Goal: Task Accomplishment & Management: Use online tool/utility

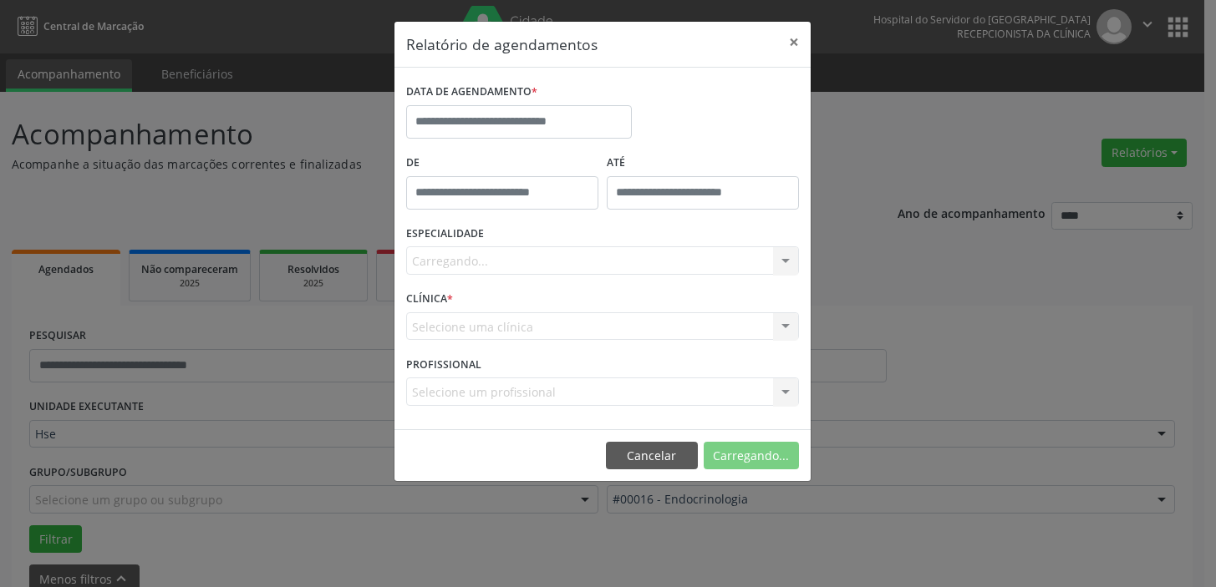
select select "*"
drag, startPoint x: 0, startPoint y: 0, endPoint x: 785, endPoint y: 313, distance: 844.9
click at [586, 112] on input "text" at bounding box center [519, 121] width 226 height 33
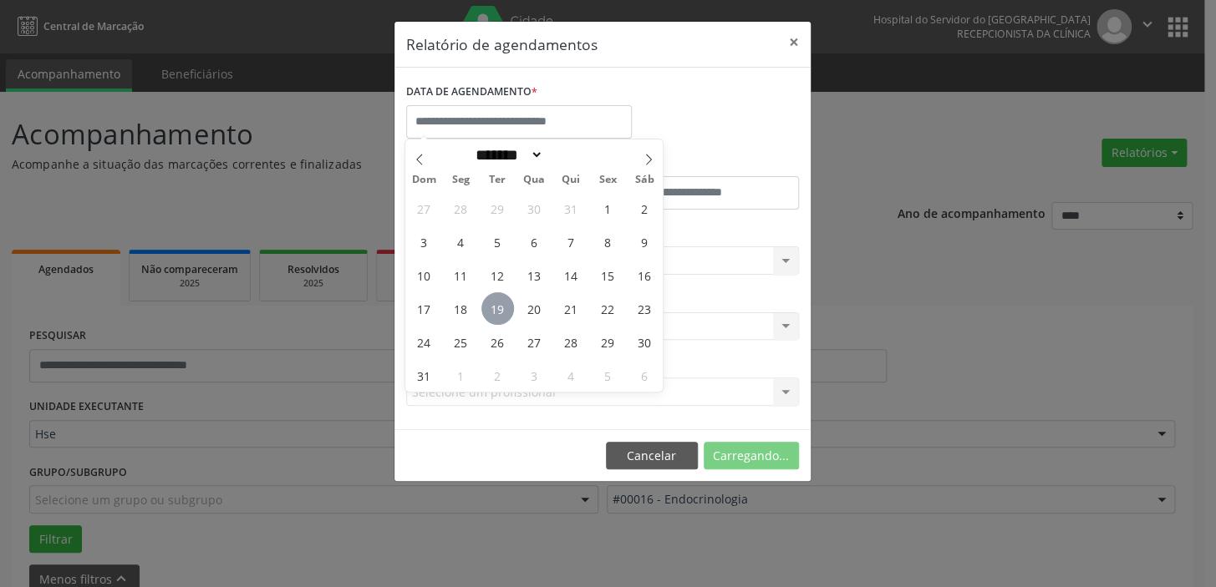
click at [497, 309] on span "19" at bounding box center [497, 308] width 33 height 33
type input "**********"
click at [497, 309] on span "19" at bounding box center [497, 308] width 33 height 33
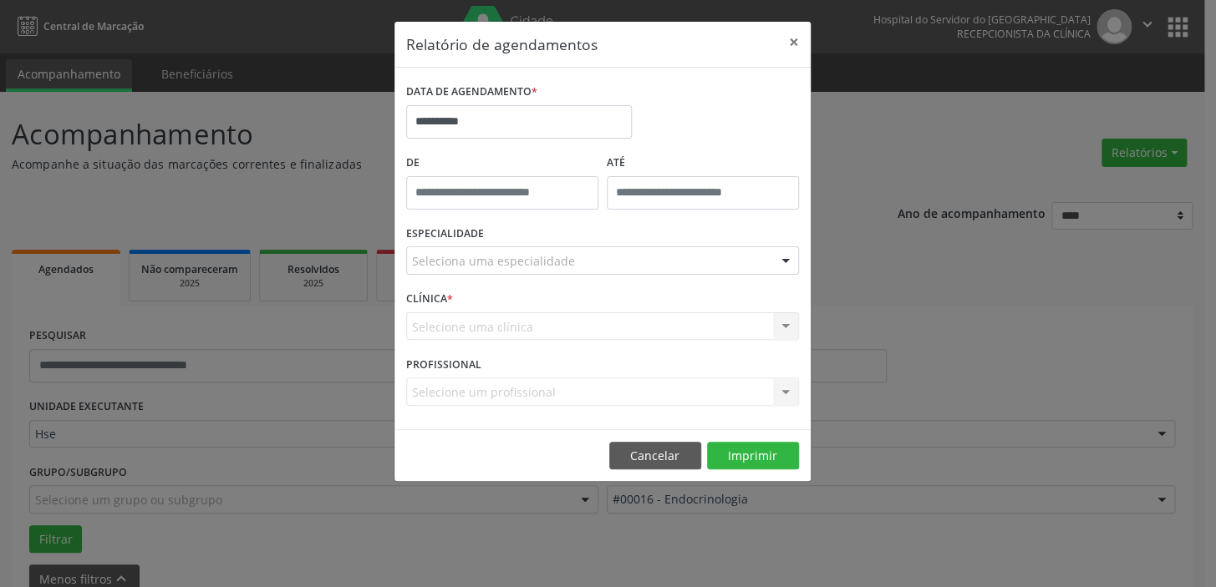
click at [789, 258] on div at bounding box center [785, 261] width 25 height 28
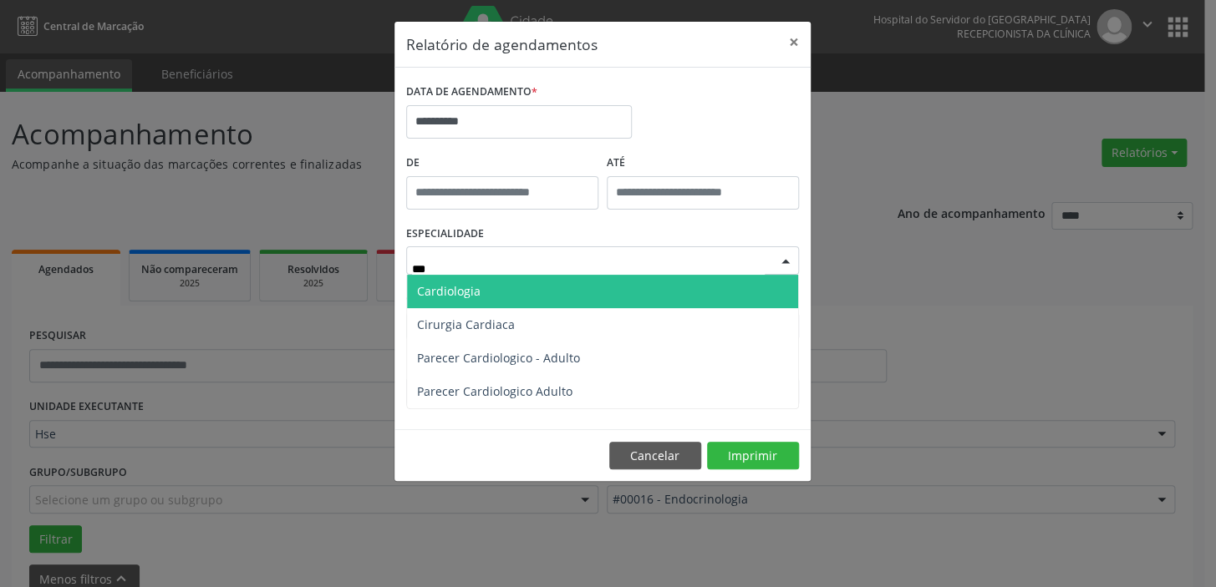
type input "****"
click at [508, 295] on span "Cardiologia" at bounding box center [602, 291] width 391 height 33
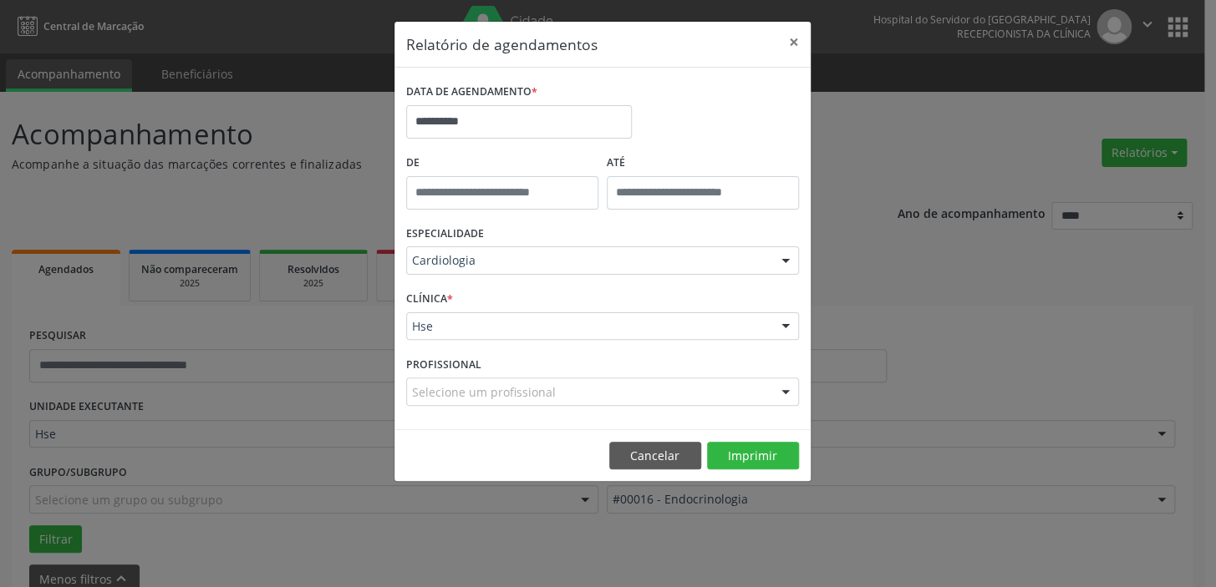
click at [786, 322] on div at bounding box center [785, 327] width 25 height 28
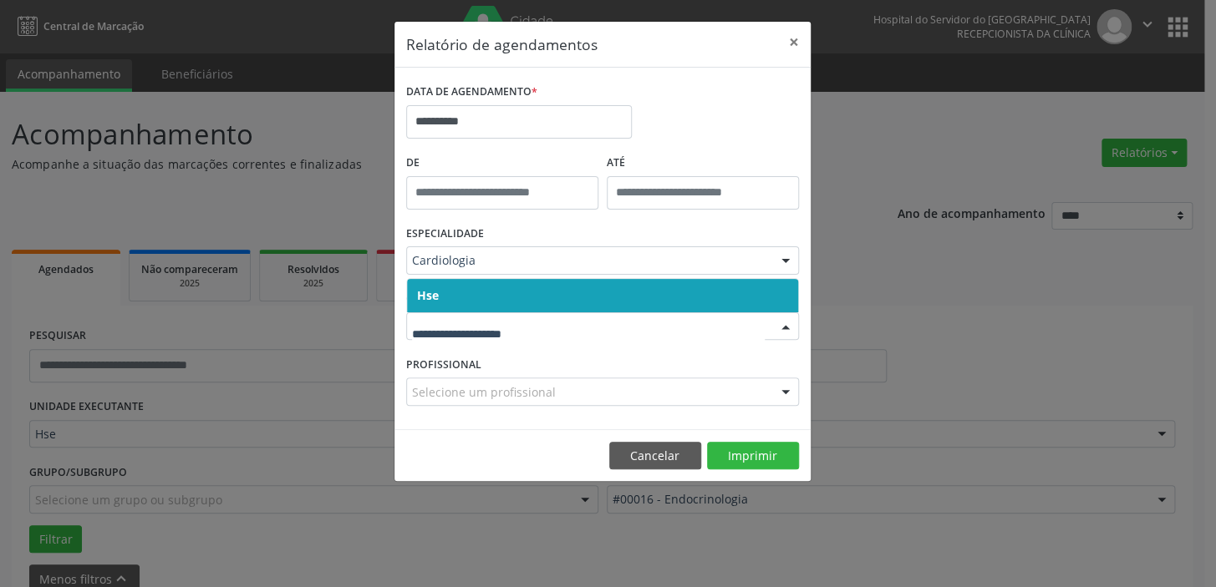
click at [774, 300] on span "Hse" at bounding box center [602, 295] width 391 height 33
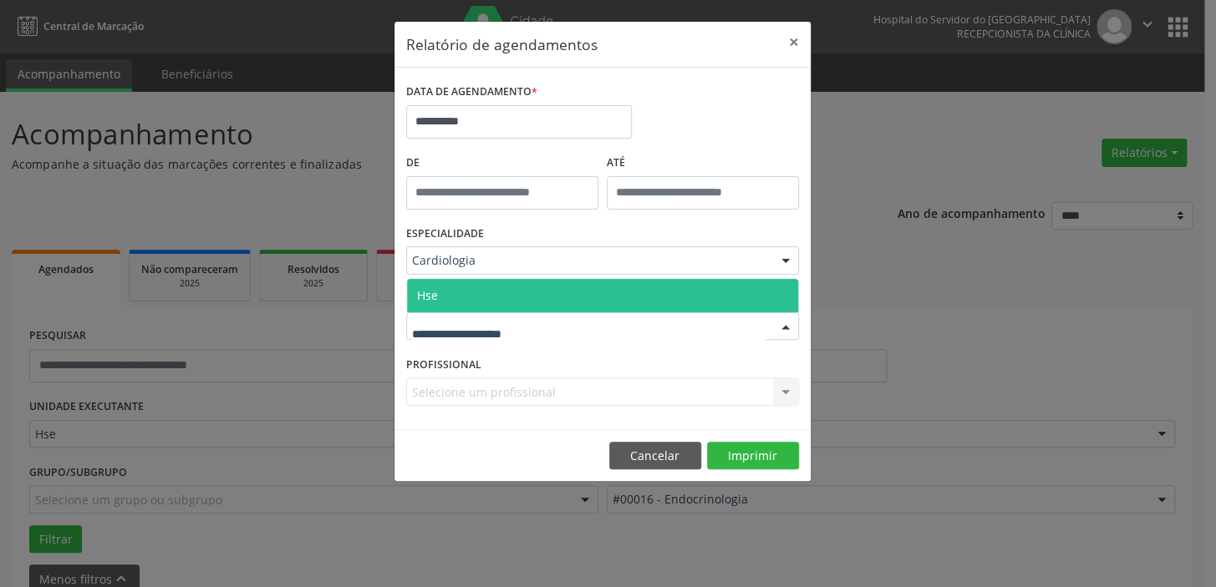
click at [780, 325] on div at bounding box center [785, 327] width 25 height 28
click at [776, 299] on span "Hse" at bounding box center [602, 295] width 391 height 33
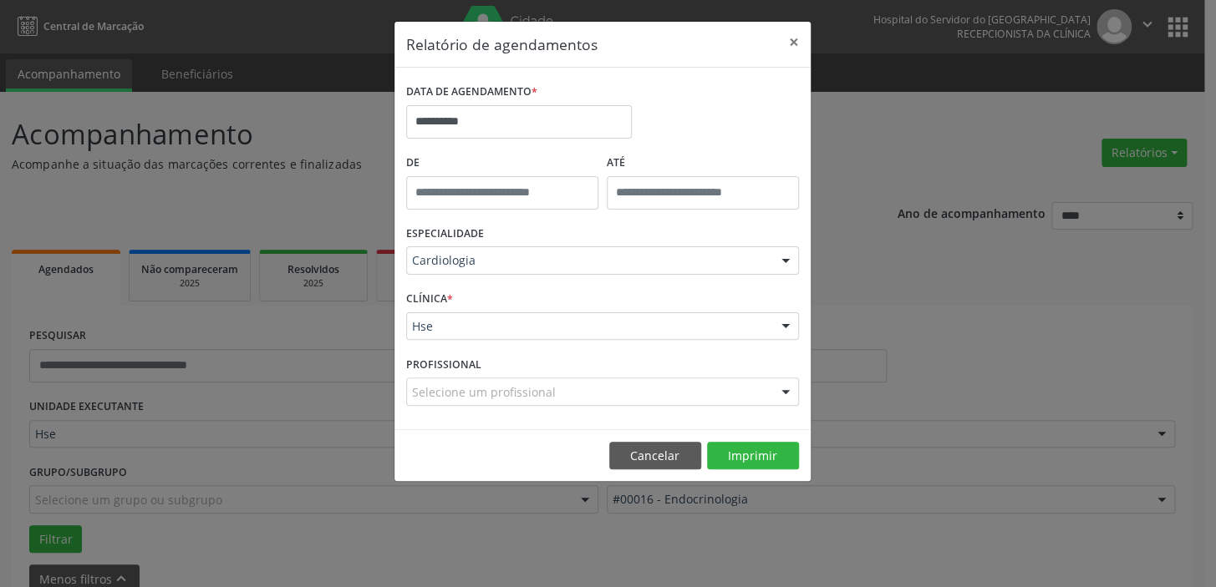
click at [792, 385] on div at bounding box center [785, 393] width 25 height 28
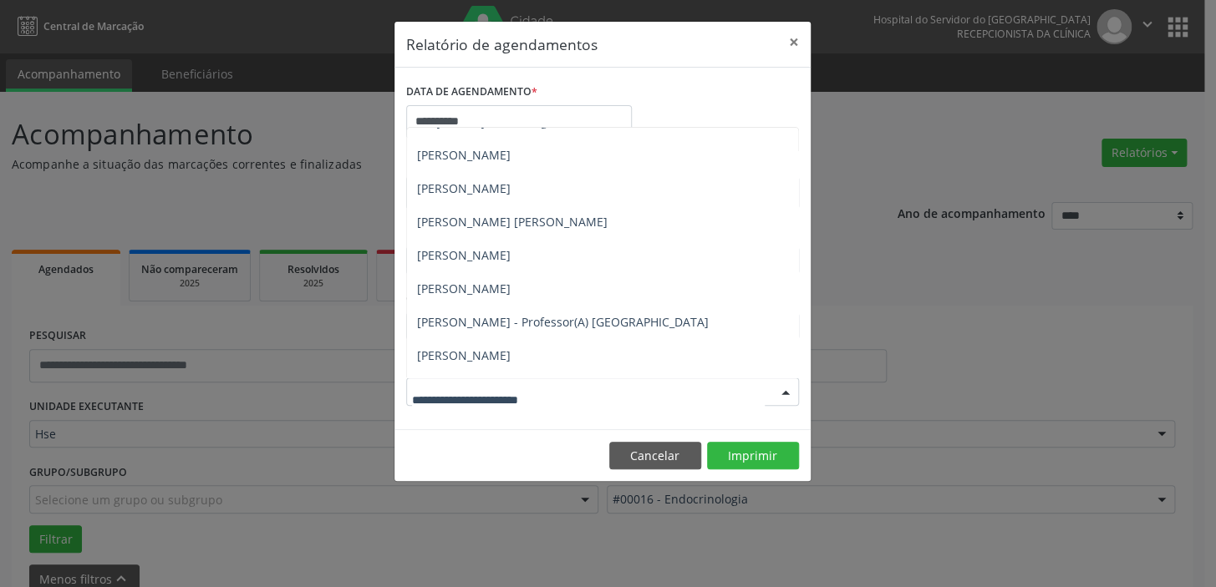
scroll to position [212, 0]
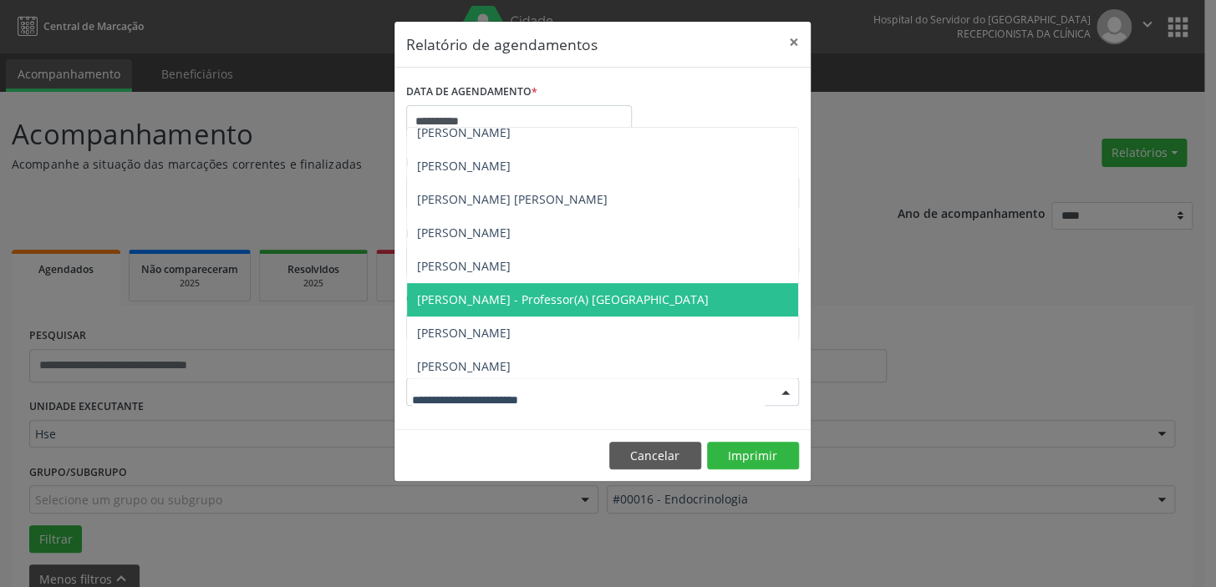
click at [624, 297] on span "[PERSON_NAME] - Professor(A) [GEOGRAPHIC_DATA]" at bounding box center [563, 300] width 292 height 16
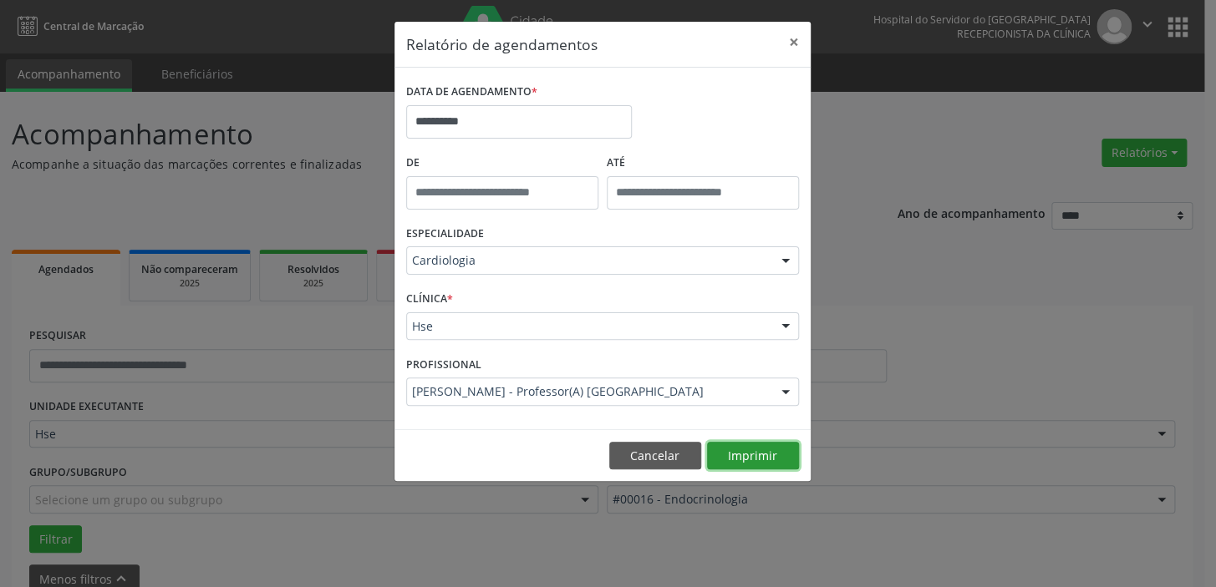
click at [781, 450] on button "Imprimir" at bounding box center [753, 456] width 92 height 28
click at [798, 39] on button "×" at bounding box center [793, 42] width 33 height 41
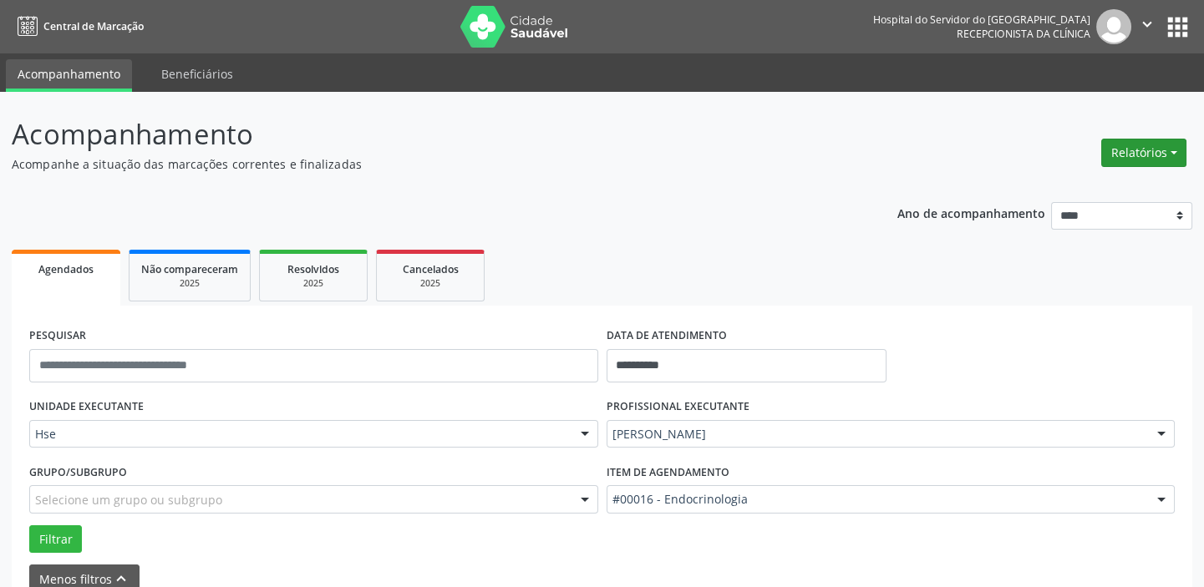
click at [1147, 151] on button "Relatórios" at bounding box center [1143, 153] width 85 height 28
click at [1095, 187] on link "Agendamentos" at bounding box center [1097, 187] width 180 height 23
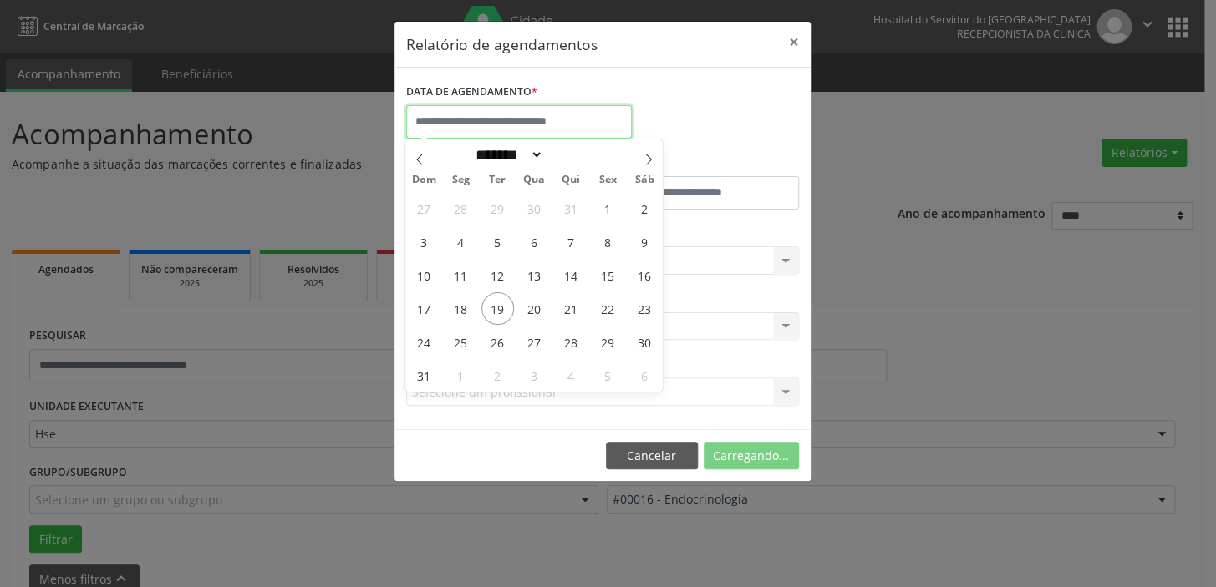
click at [540, 119] on input "text" at bounding box center [519, 121] width 226 height 33
click at [499, 301] on span "19" at bounding box center [497, 308] width 33 height 33
type input "**********"
click at [499, 301] on span "19" at bounding box center [497, 308] width 33 height 33
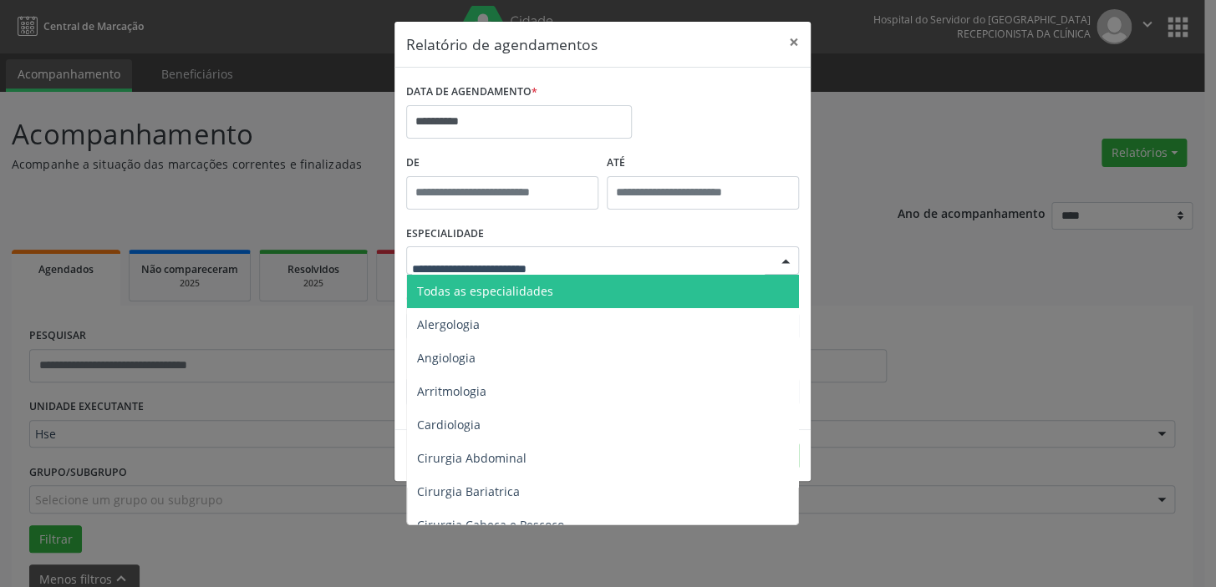
click at [783, 261] on div at bounding box center [785, 261] width 25 height 28
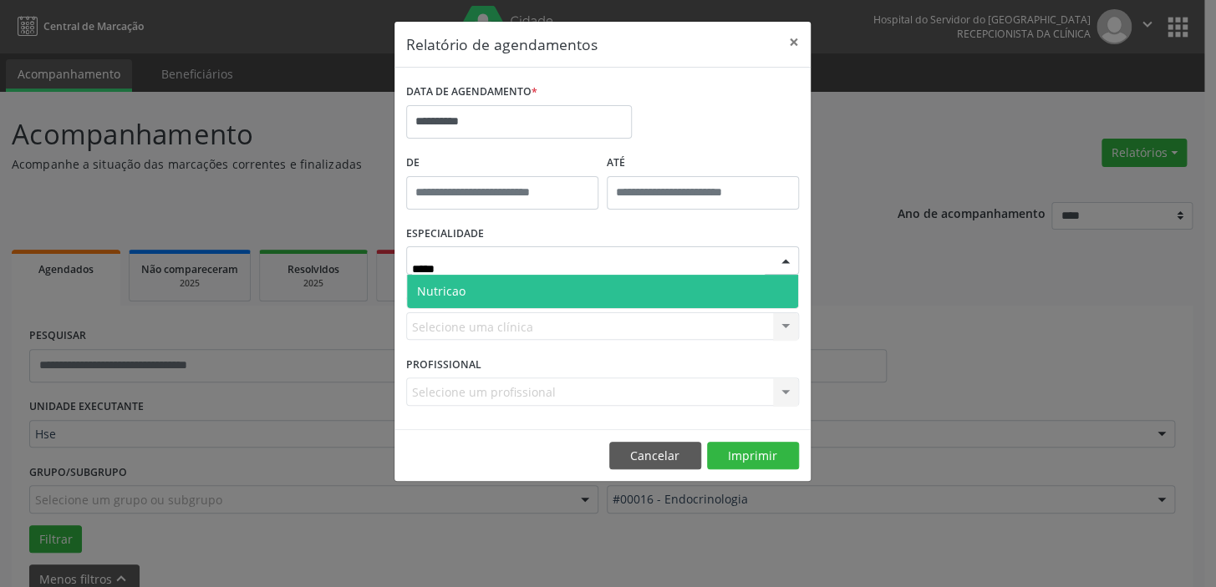
click at [729, 283] on span "Nutricao" at bounding box center [602, 291] width 391 height 33
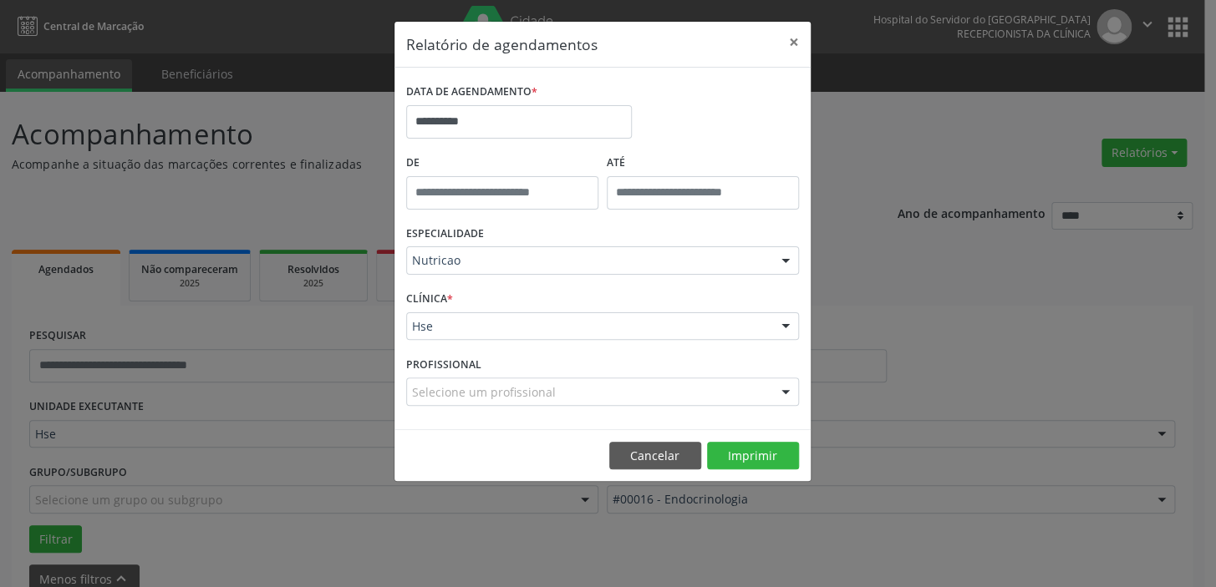
click at [781, 321] on div at bounding box center [785, 327] width 25 height 28
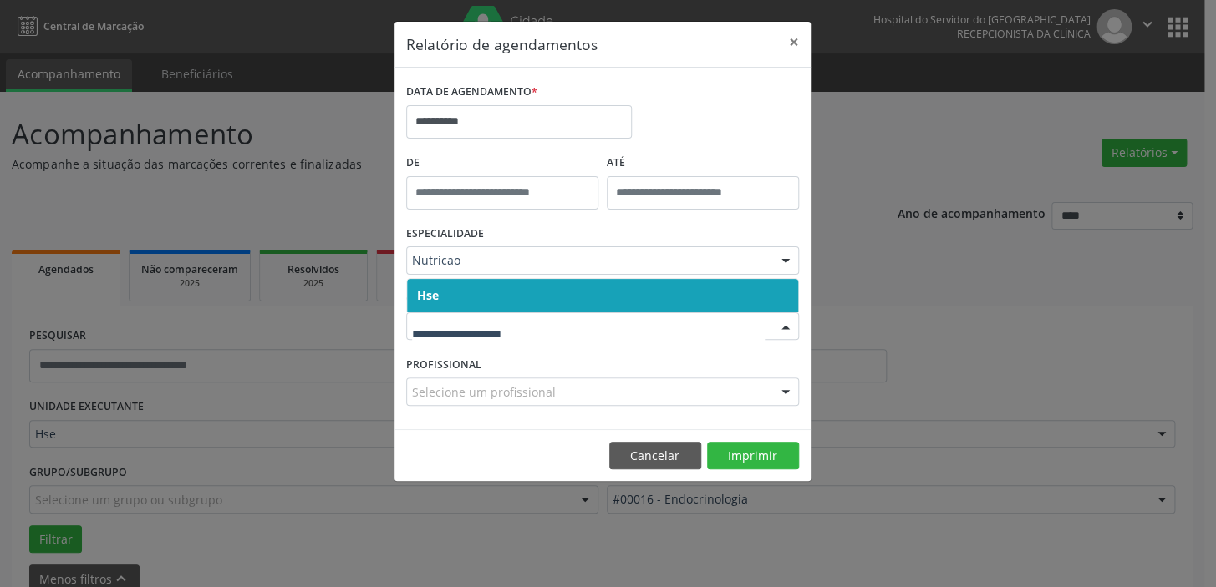
click at [755, 292] on span "Hse" at bounding box center [602, 295] width 391 height 33
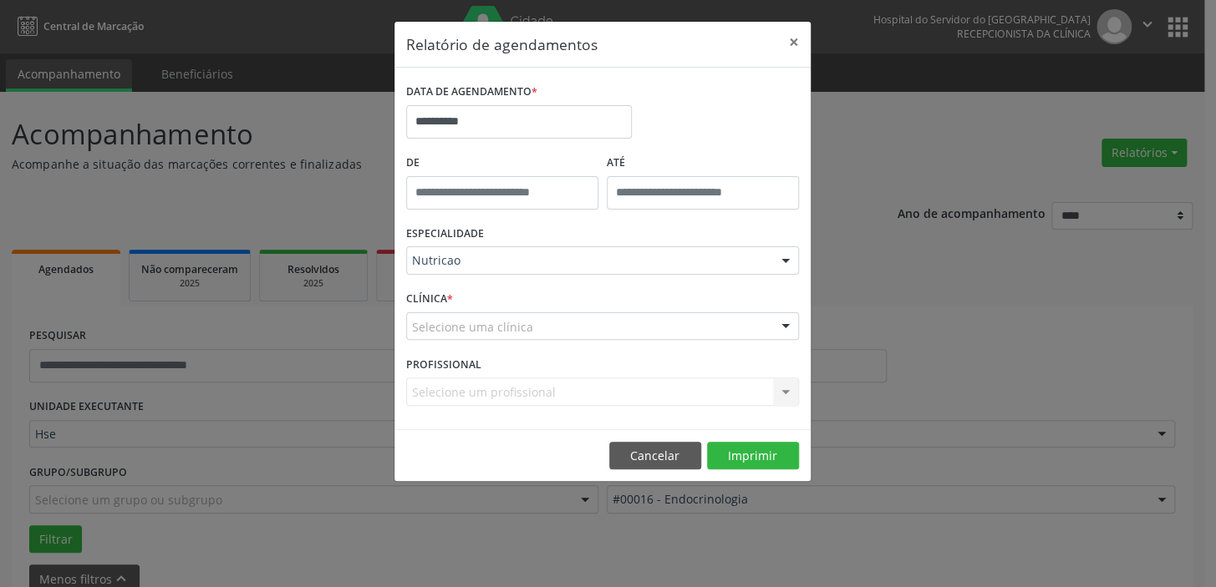
click at [791, 319] on div at bounding box center [785, 327] width 25 height 28
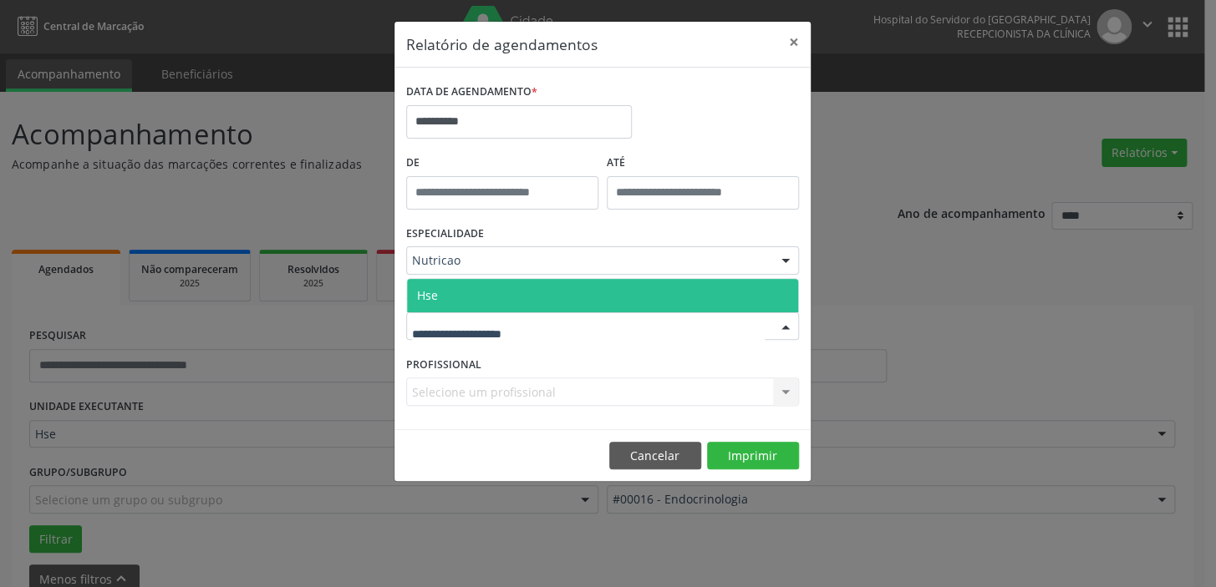
click at [771, 279] on span "Hse" at bounding box center [602, 295] width 391 height 33
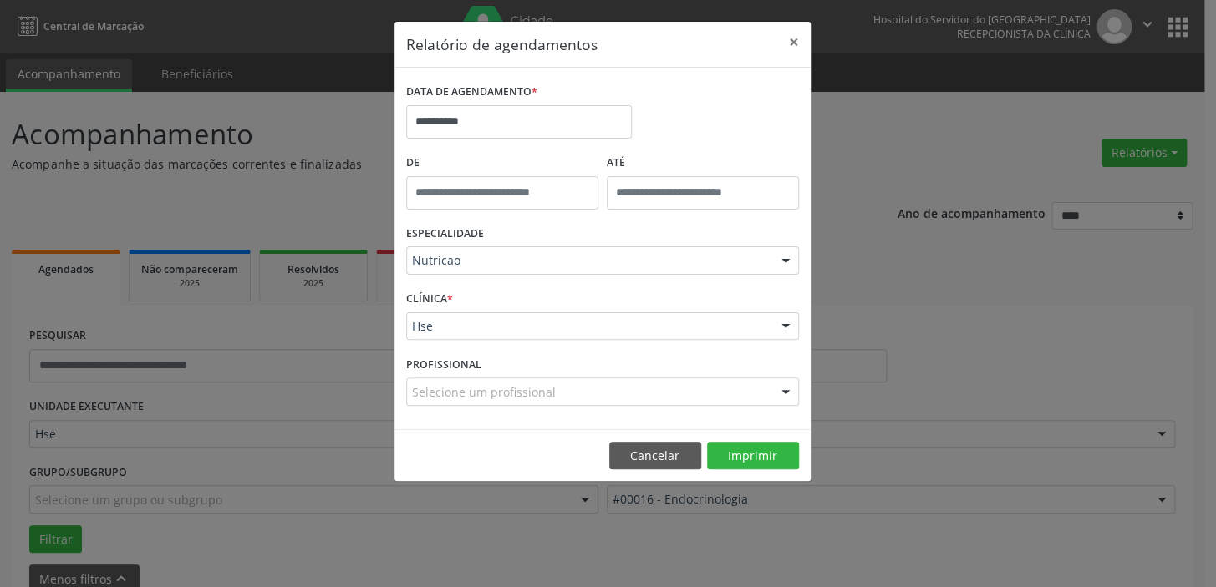
click at [781, 392] on div at bounding box center [785, 393] width 25 height 28
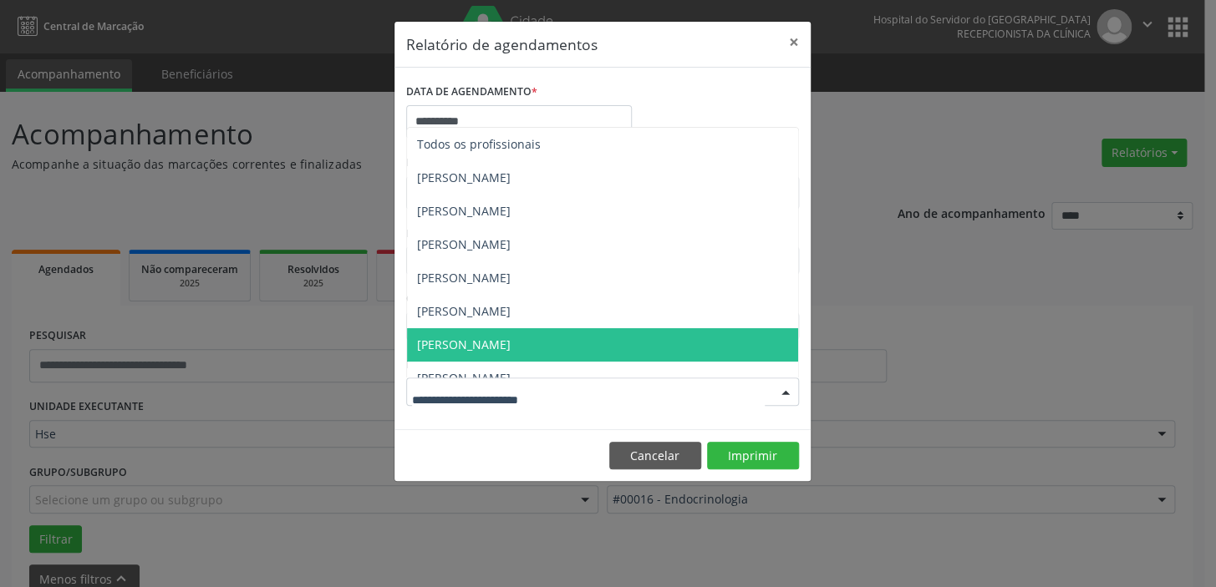
scroll to position [17, 0]
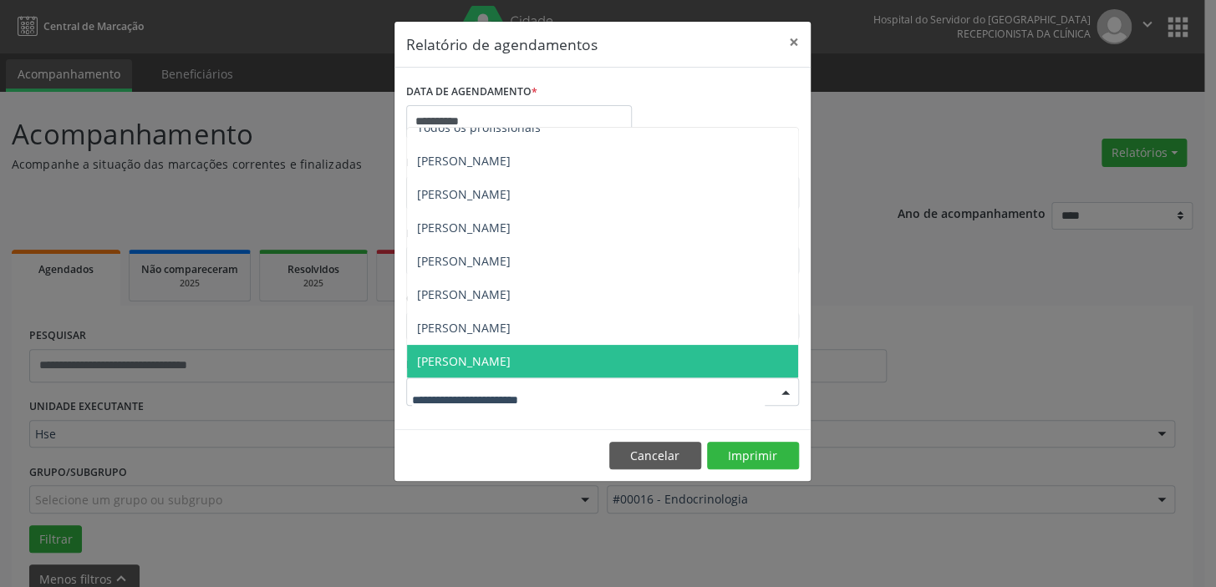
click at [498, 353] on span "[PERSON_NAME]" at bounding box center [602, 361] width 391 height 33
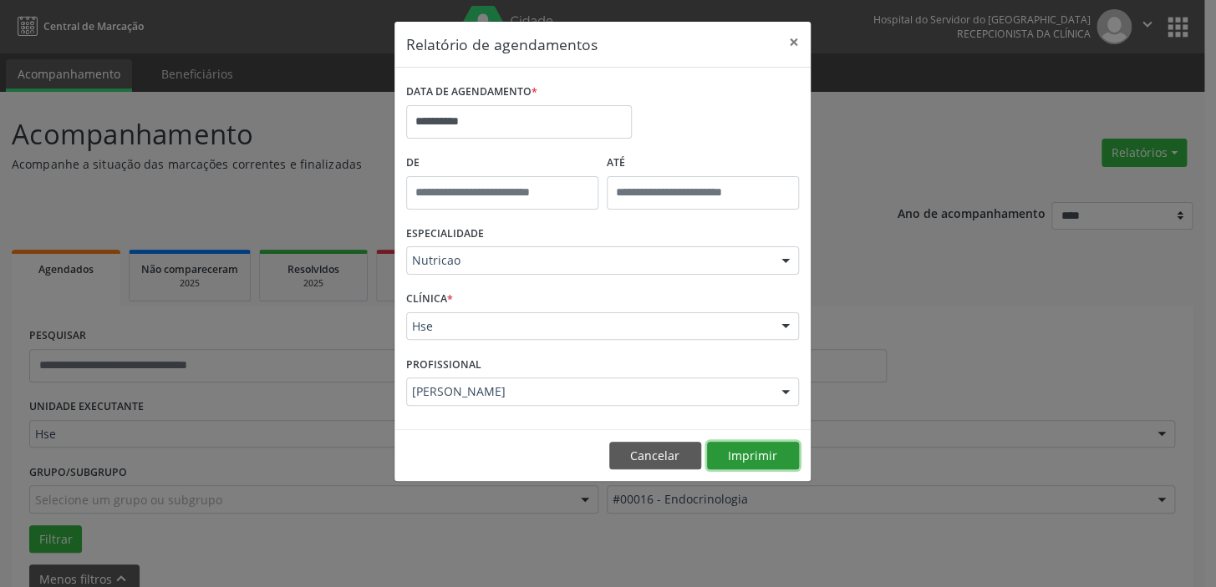
click at [751, 450] on button "Imprimir" at bounding box center [753, 456] width 92 height 28
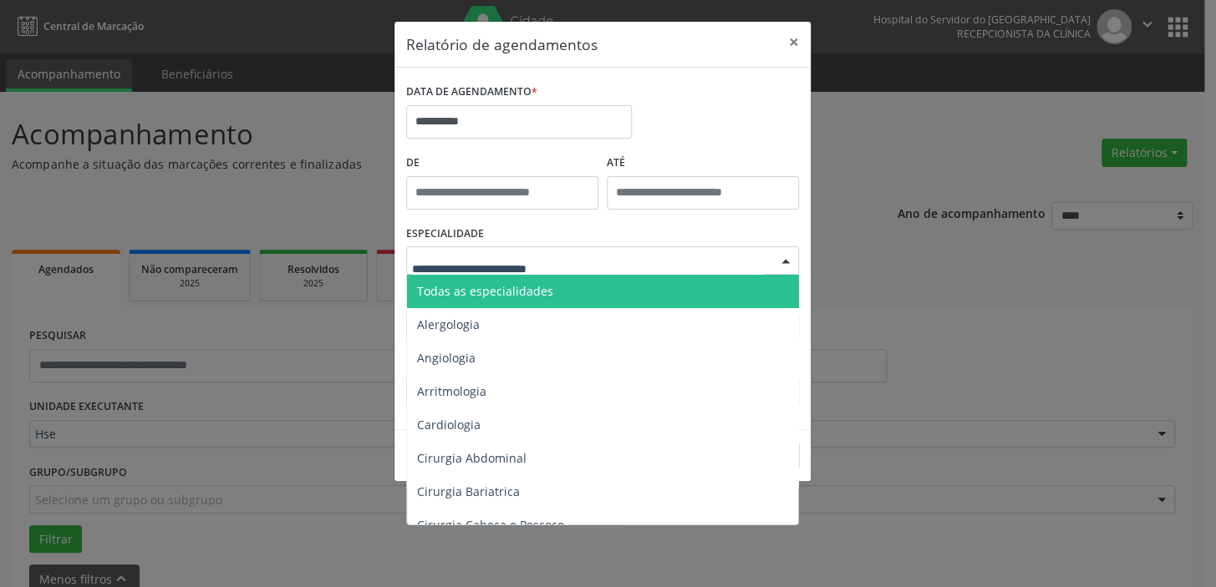
click at [784, 257] on div at bounding box center [785, 261] width 25 height 28
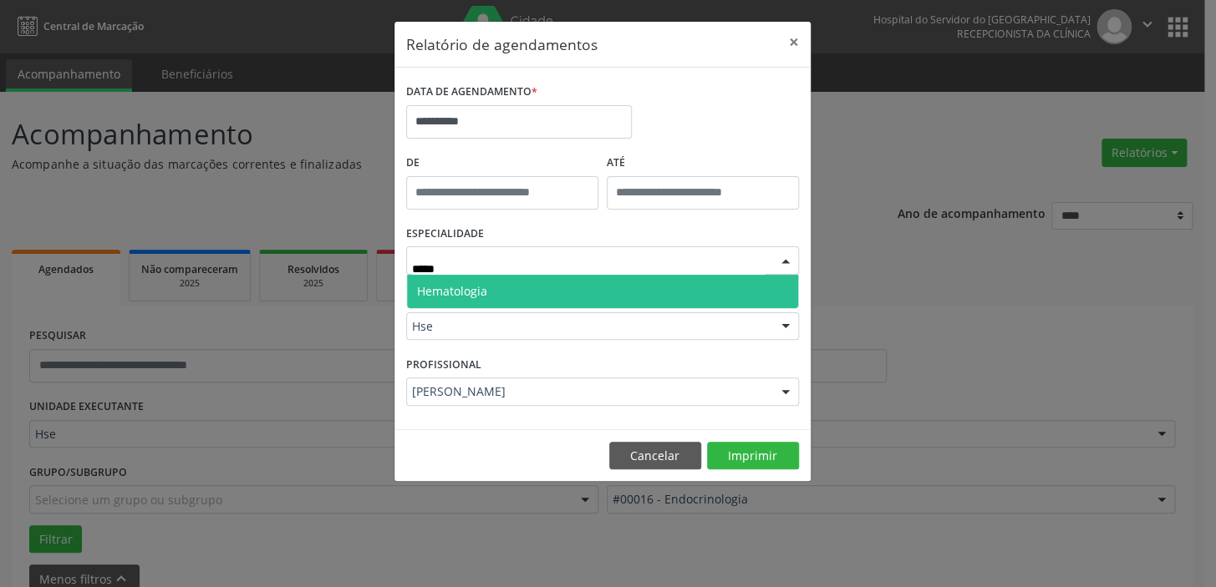
type input "******"
click at [613, 281] on span "Hematologia" at bounding box center [602, 291] width 391 height 33
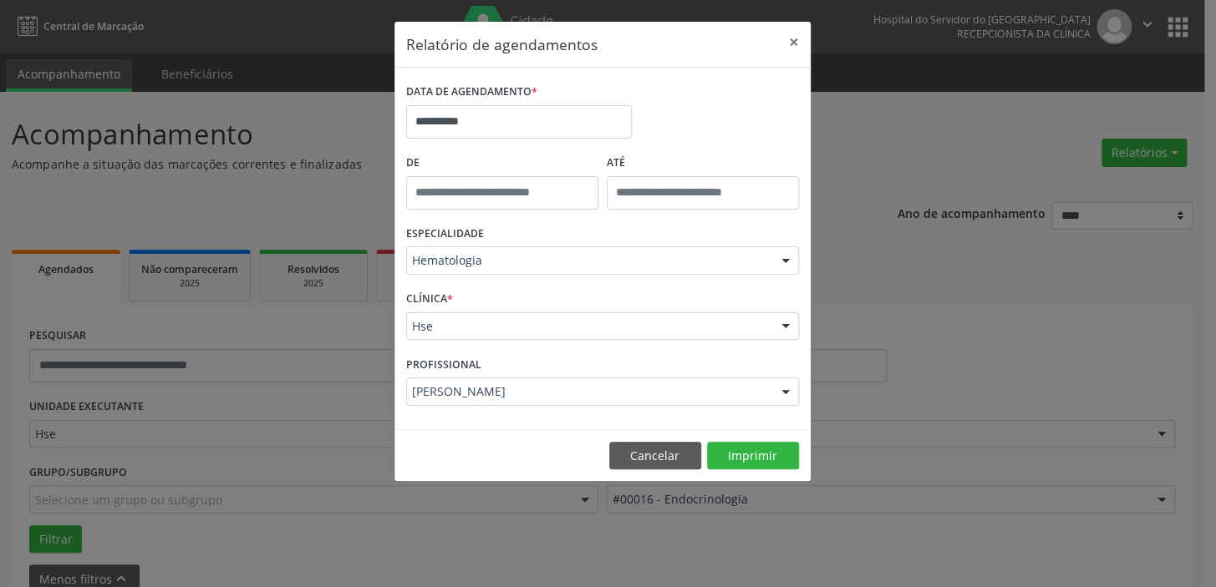
click at [785, 328] on div at bounding box center [785, 327] width 25 height 28
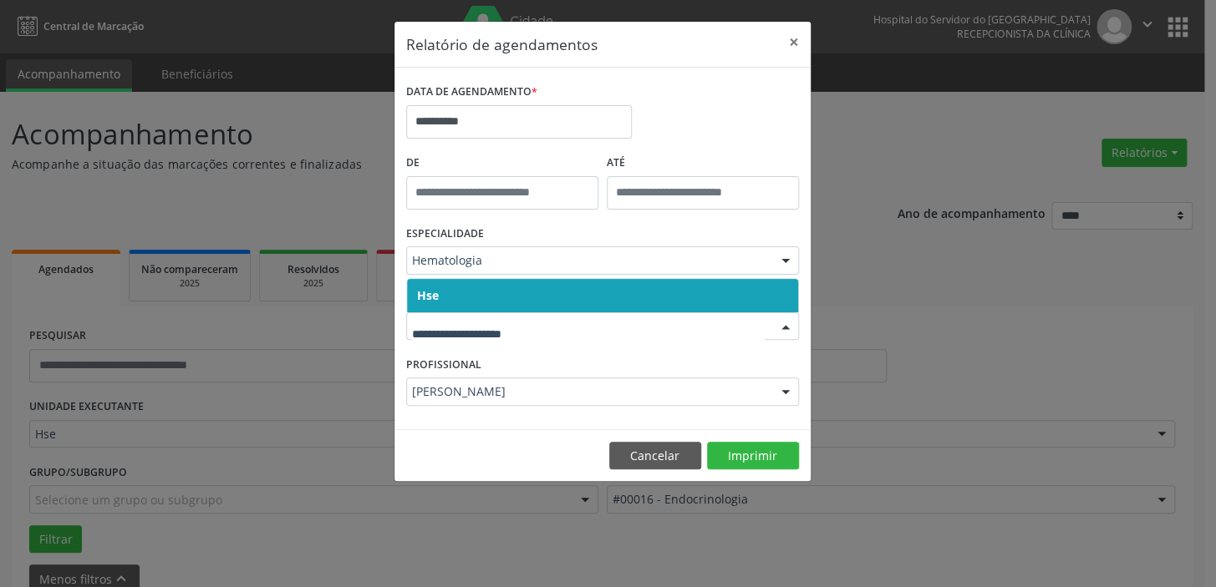
click at [783, 293] on span "Hse" at bounding box center [602, 295] width 391 height 33
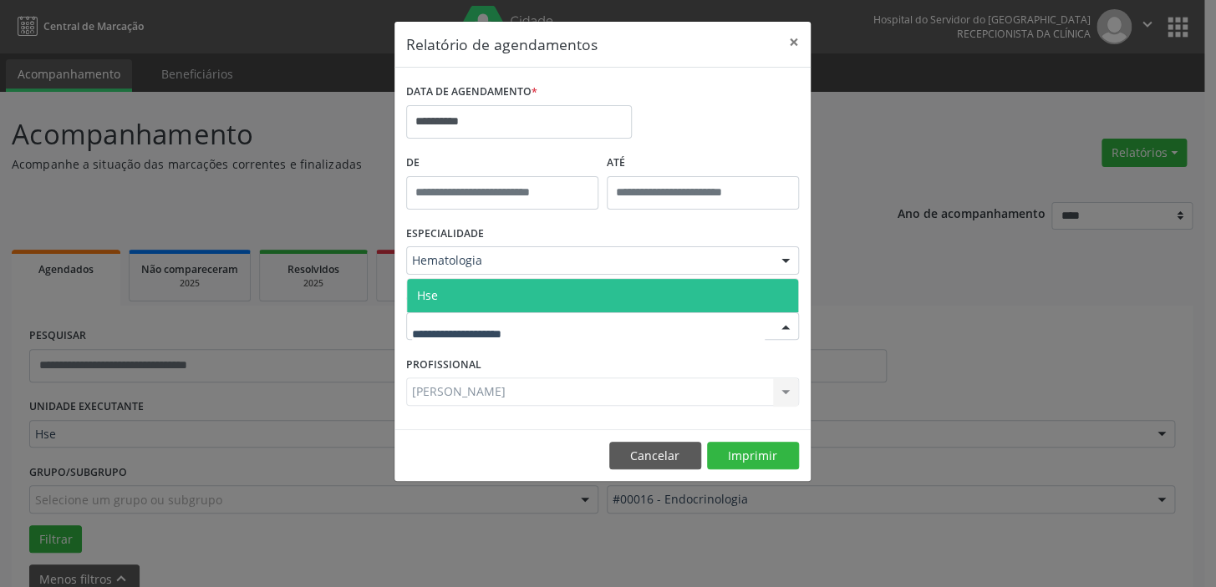
click at [789, 328] on div at bounding box center [785, 327] width 25 height 28
click at [770, 287] on span "Hse" at bounding box center [602, 295] width 391 height 33
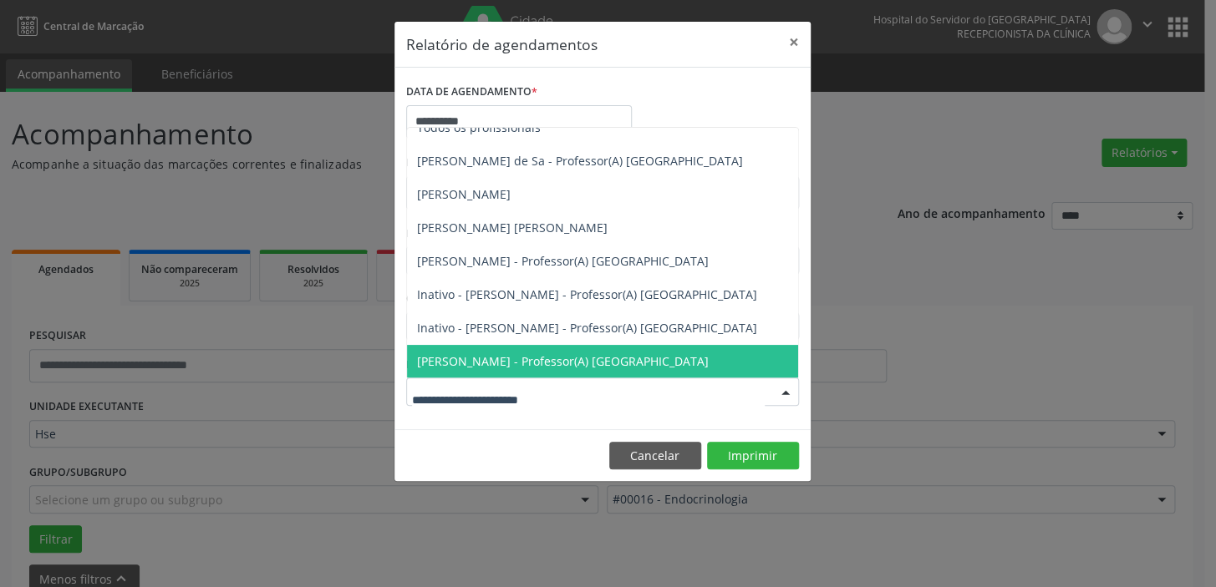
click at [789, 389] on div at bounding box center [785, 393] width 25 height 28
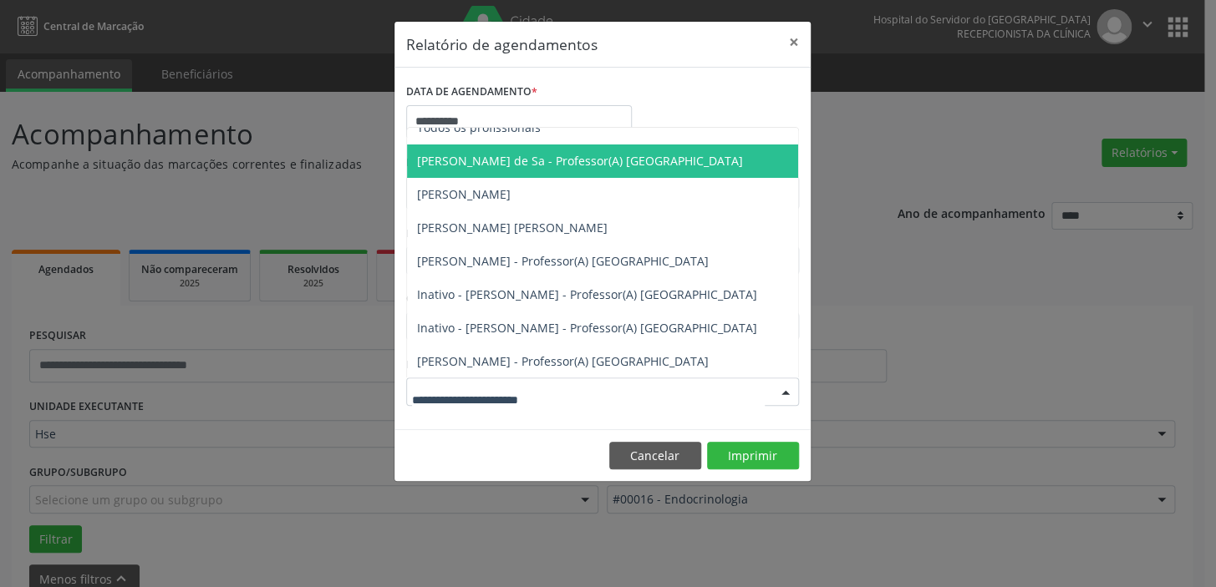
click at [587, 153] on span "[PERSON_NAME] de Sa - Professor(A) [GEOGRAPHIC_DATA]" at bounding box center [580, 161] width 326 height 16
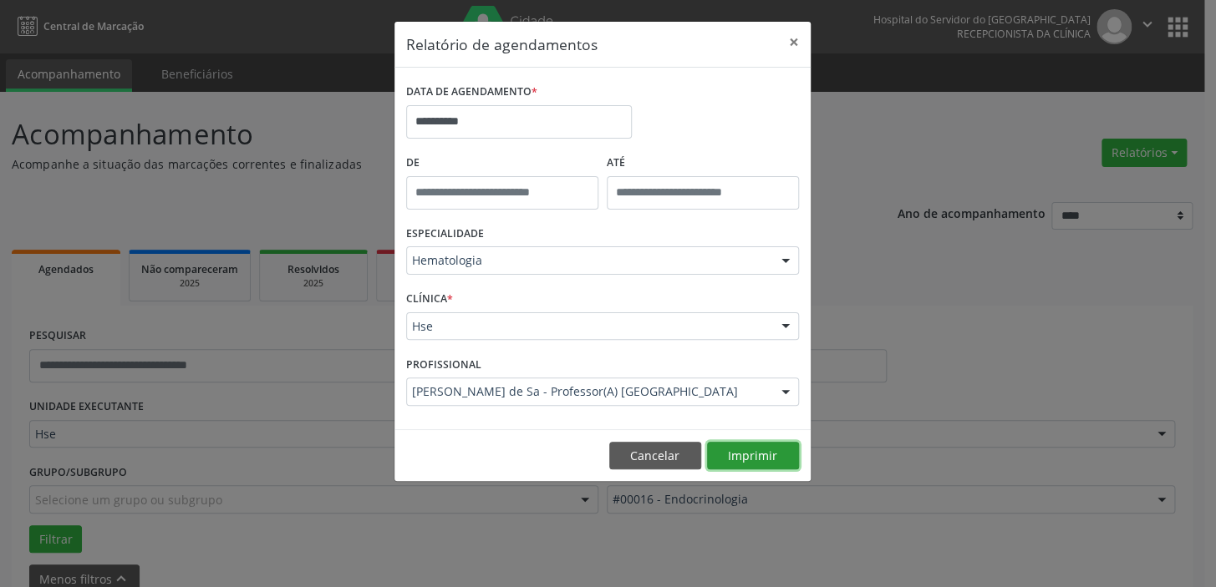
click at [756, 449] on button "Imprimir" at bounding box center [753, 456] width 92 height 28
